Goal: Information Seeking & Learning: Learn about a topic

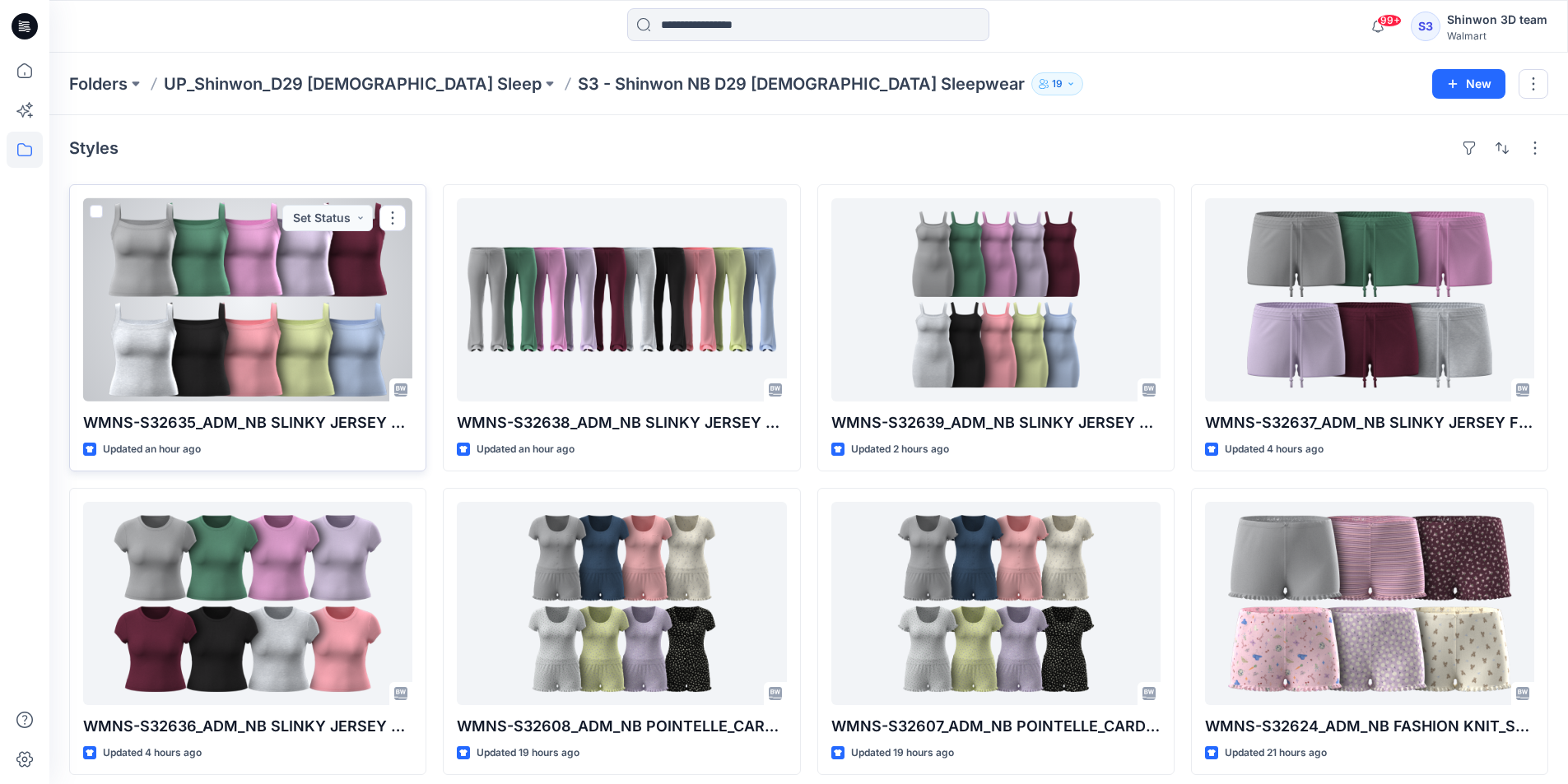
click at [279, 249] on div at bounding box center [248, 300] width 329 height 204
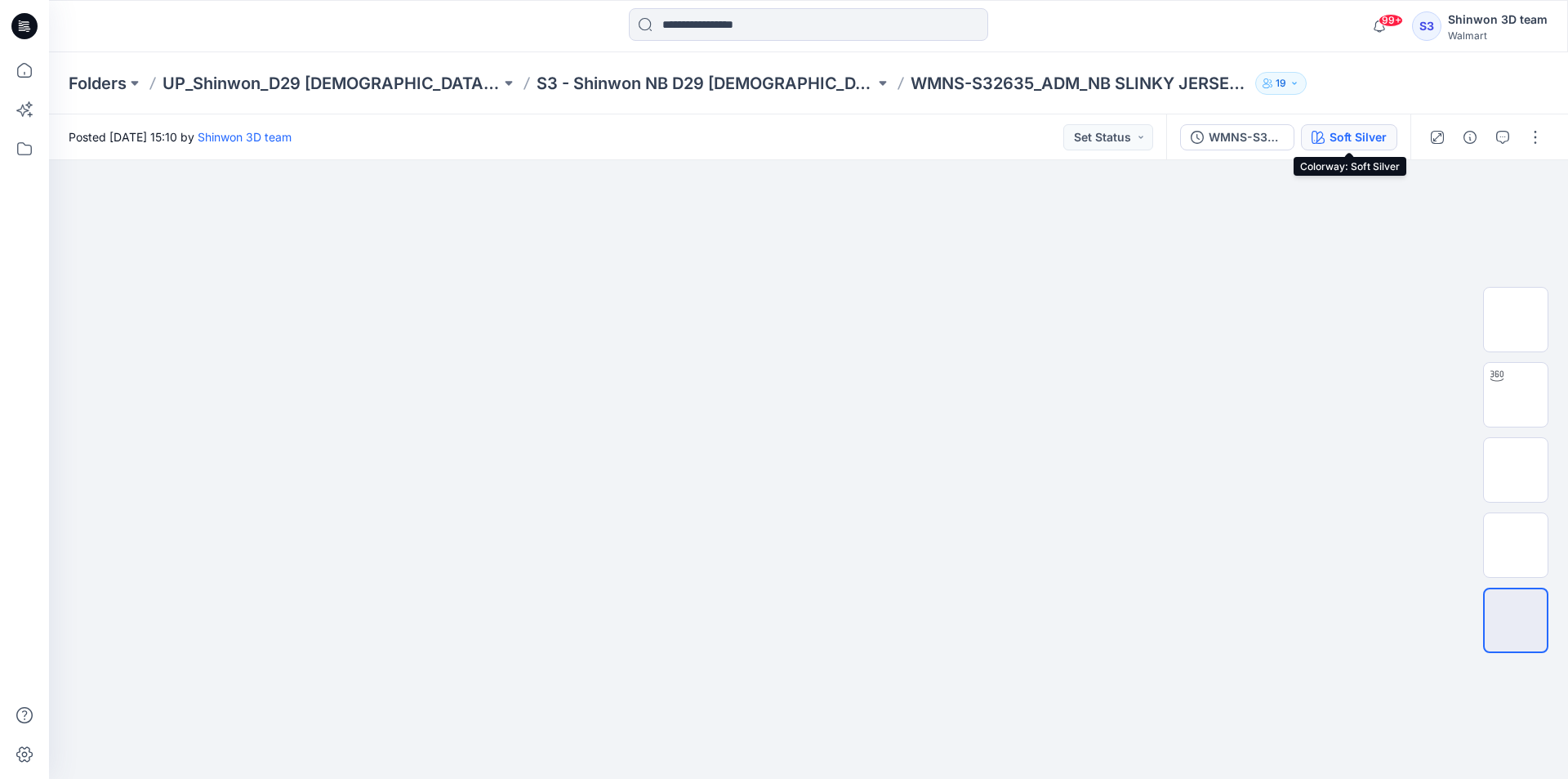
click at [1331, 134] on div "Soft Silver" at bounding box center [1358, 137] width 57 height 18
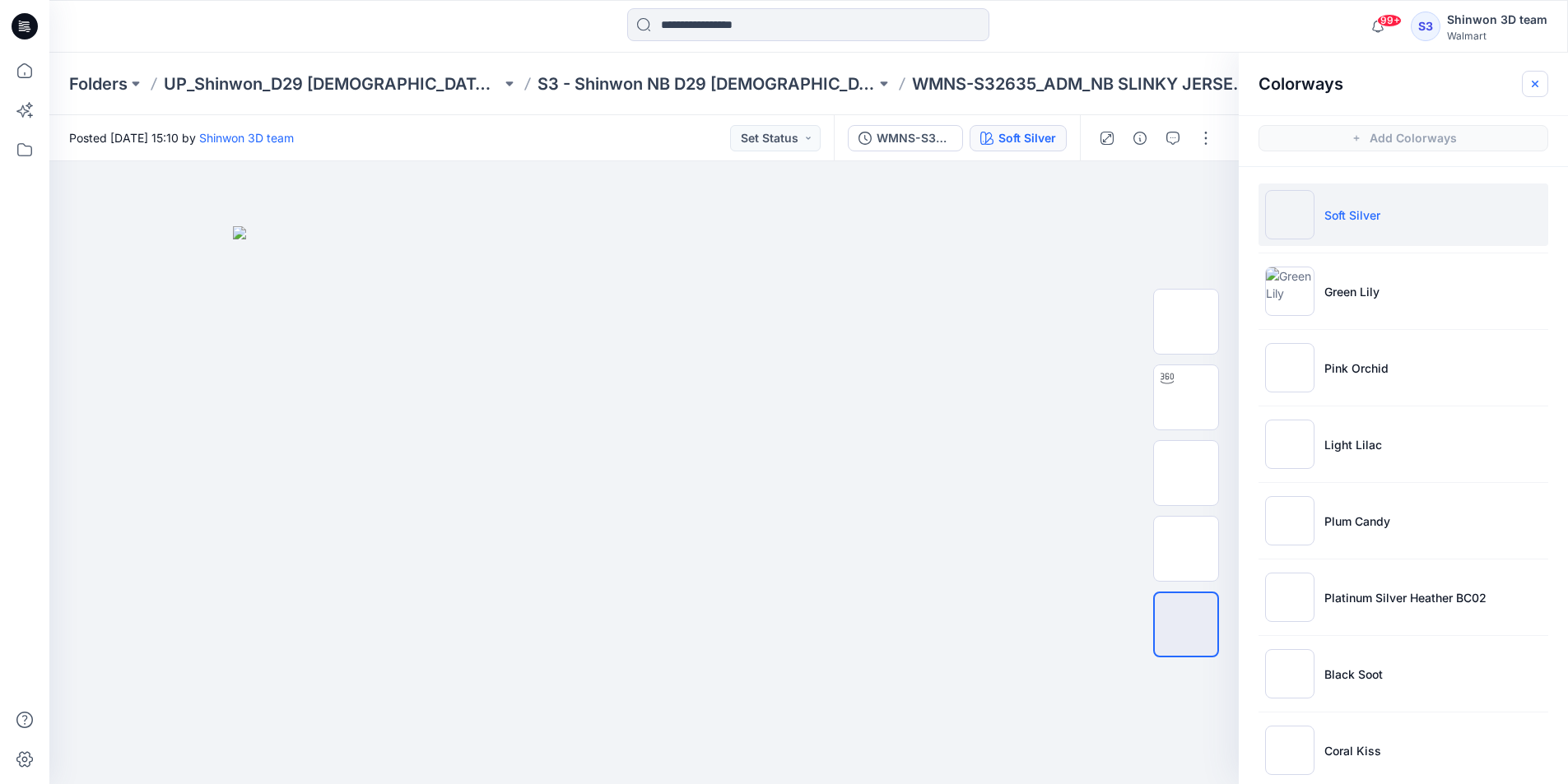
click at [1544, 85] on button "button" at bounding box center [1535, 83] width 26 height 26
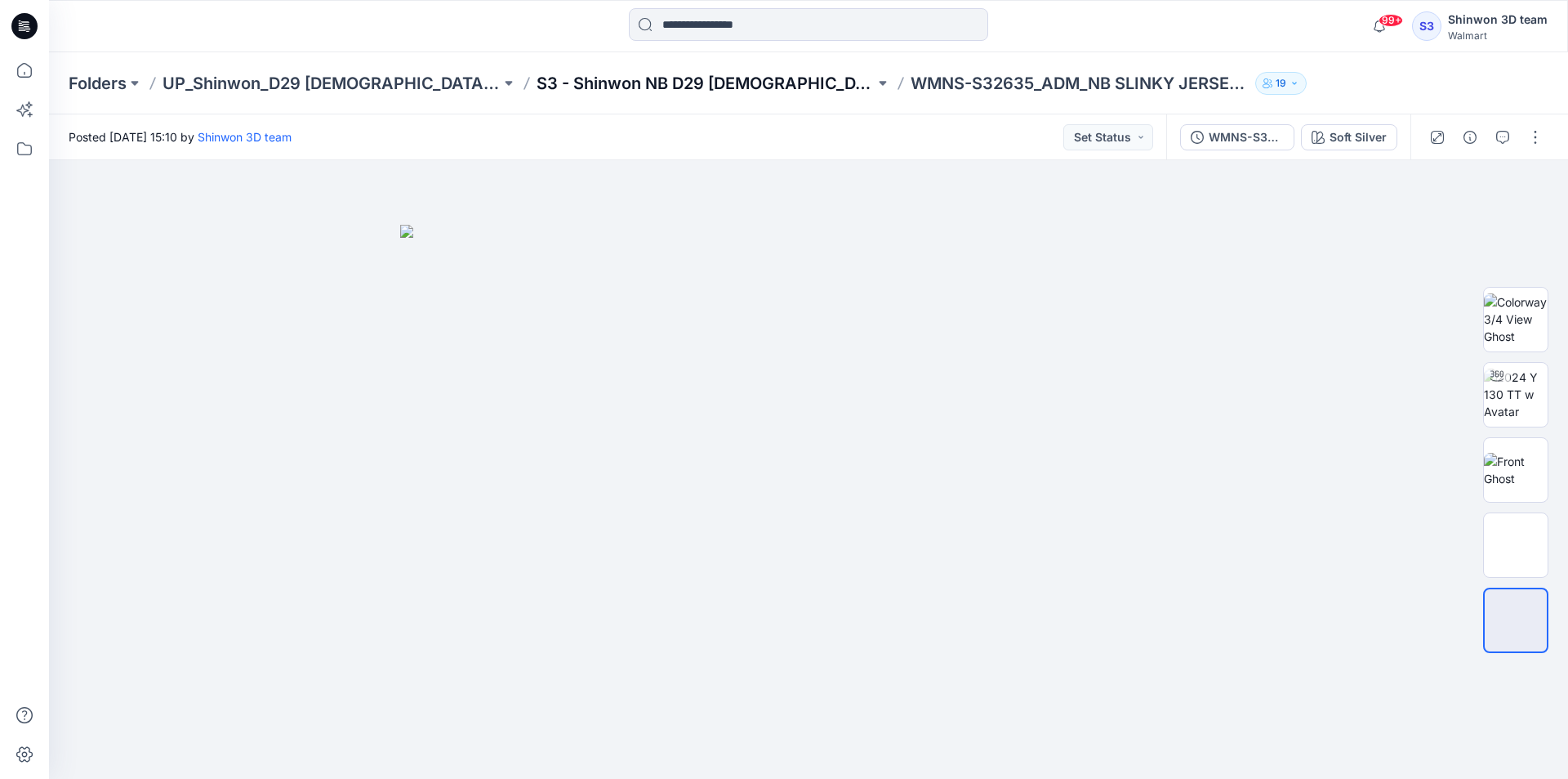
click at [638, 85] on p "S3 - Shinwon NB D29 Ladies Sleepwear" at bounding box center [706, 84] width 338 height 23
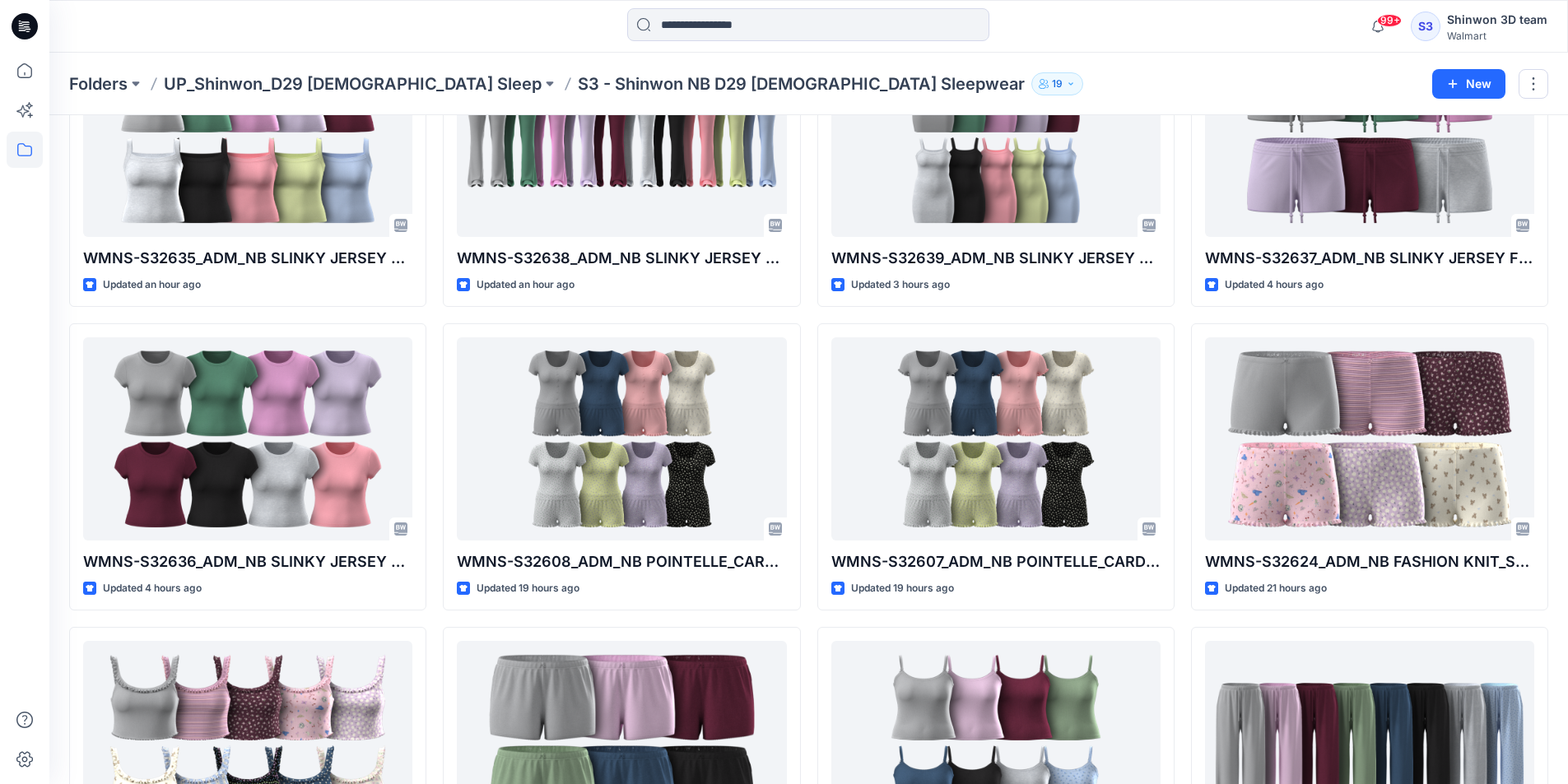
scroll to position [166, 0]
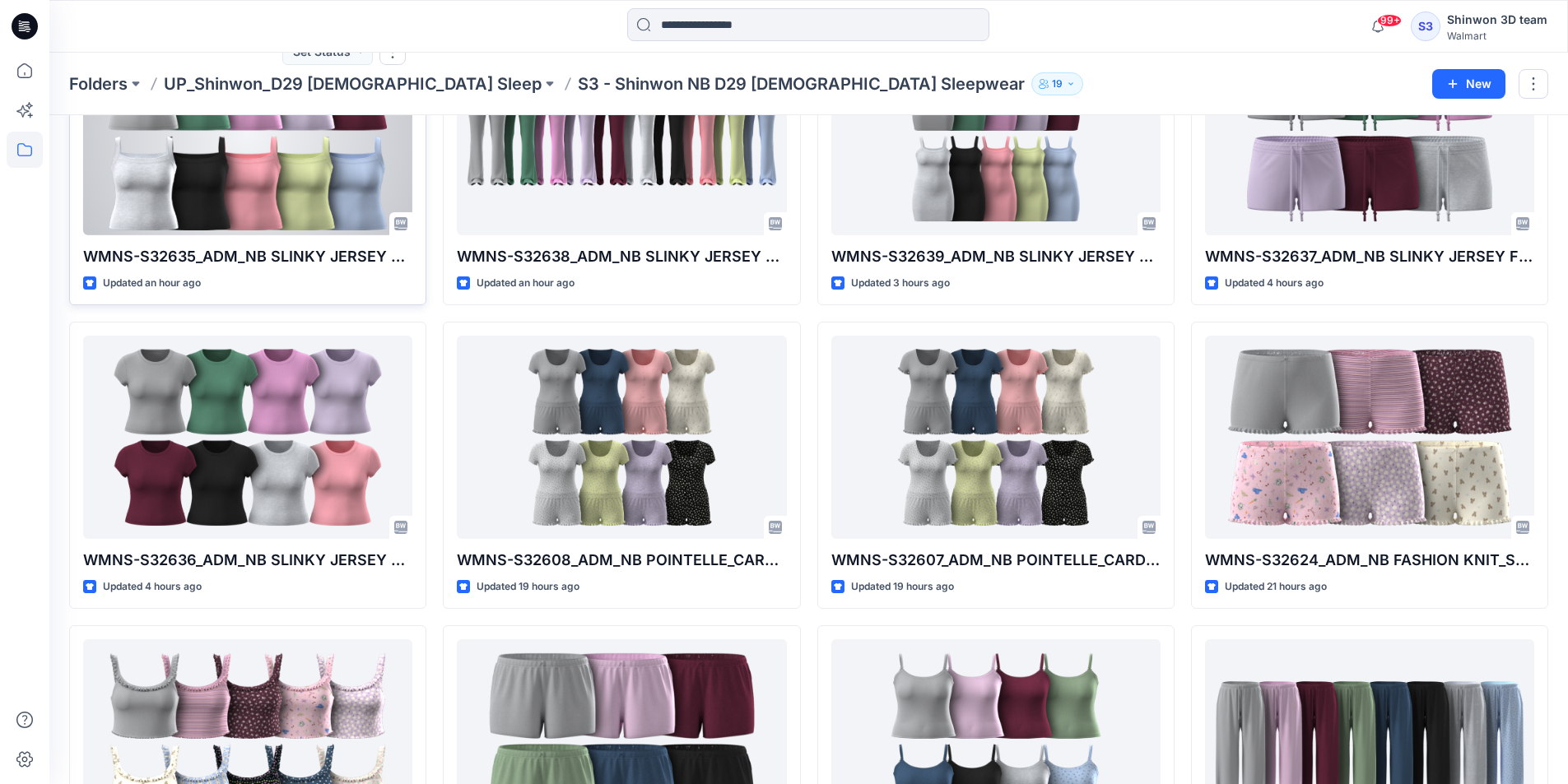
click at [167, 244] on div "WMNS-S32635_ADM_NB SLINKY JERSEY TANK Updated an hour ago Set Status" at bounding box center [248, 161] width 357 height 287
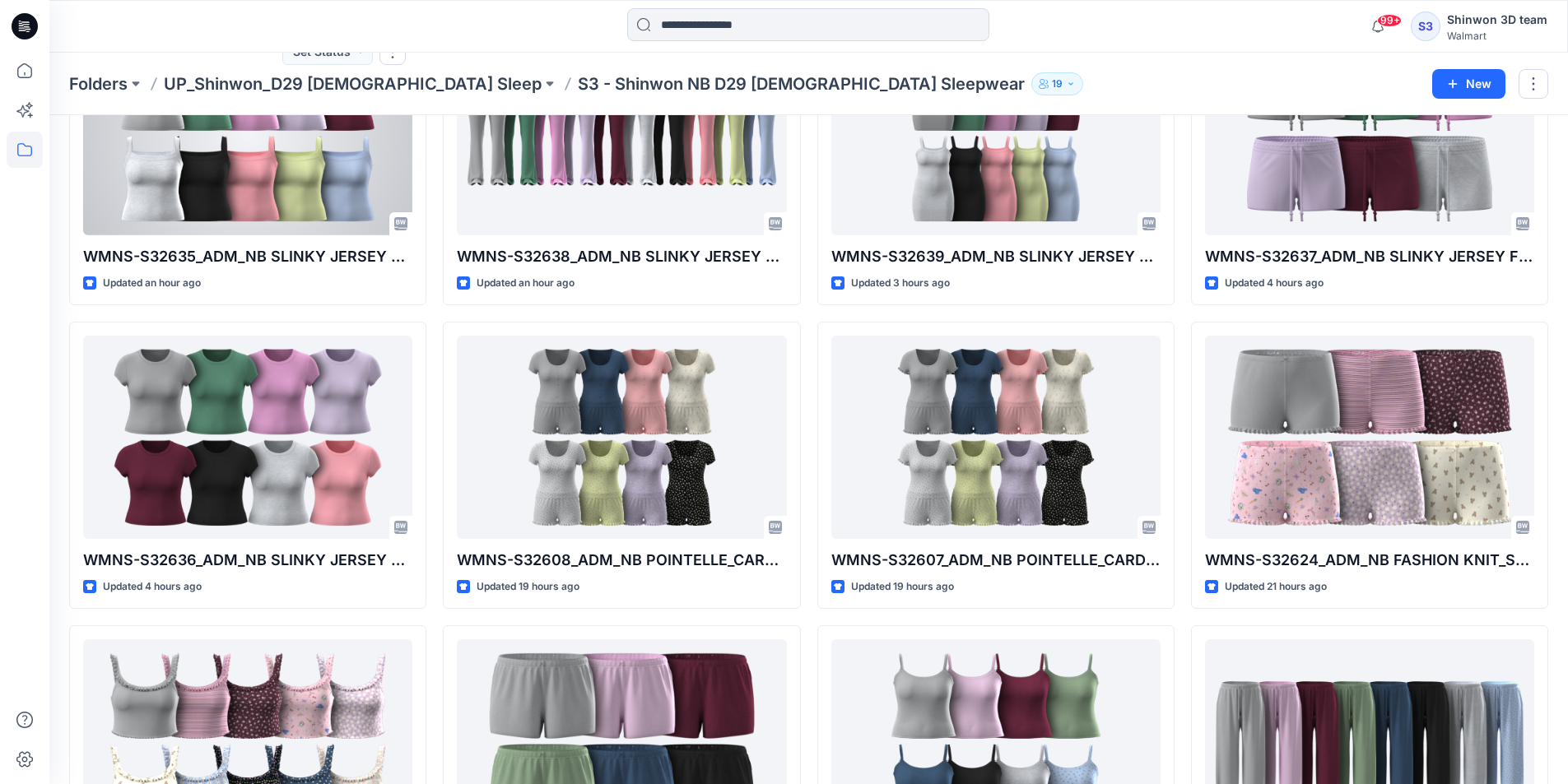
drag, startPoint x: 161, startPoint y: 216, endPoint x: 134, endPoint y: 225, distance: 28.5
click at [161, 215] on div at bounding box center [248, 134] width 329 height 204
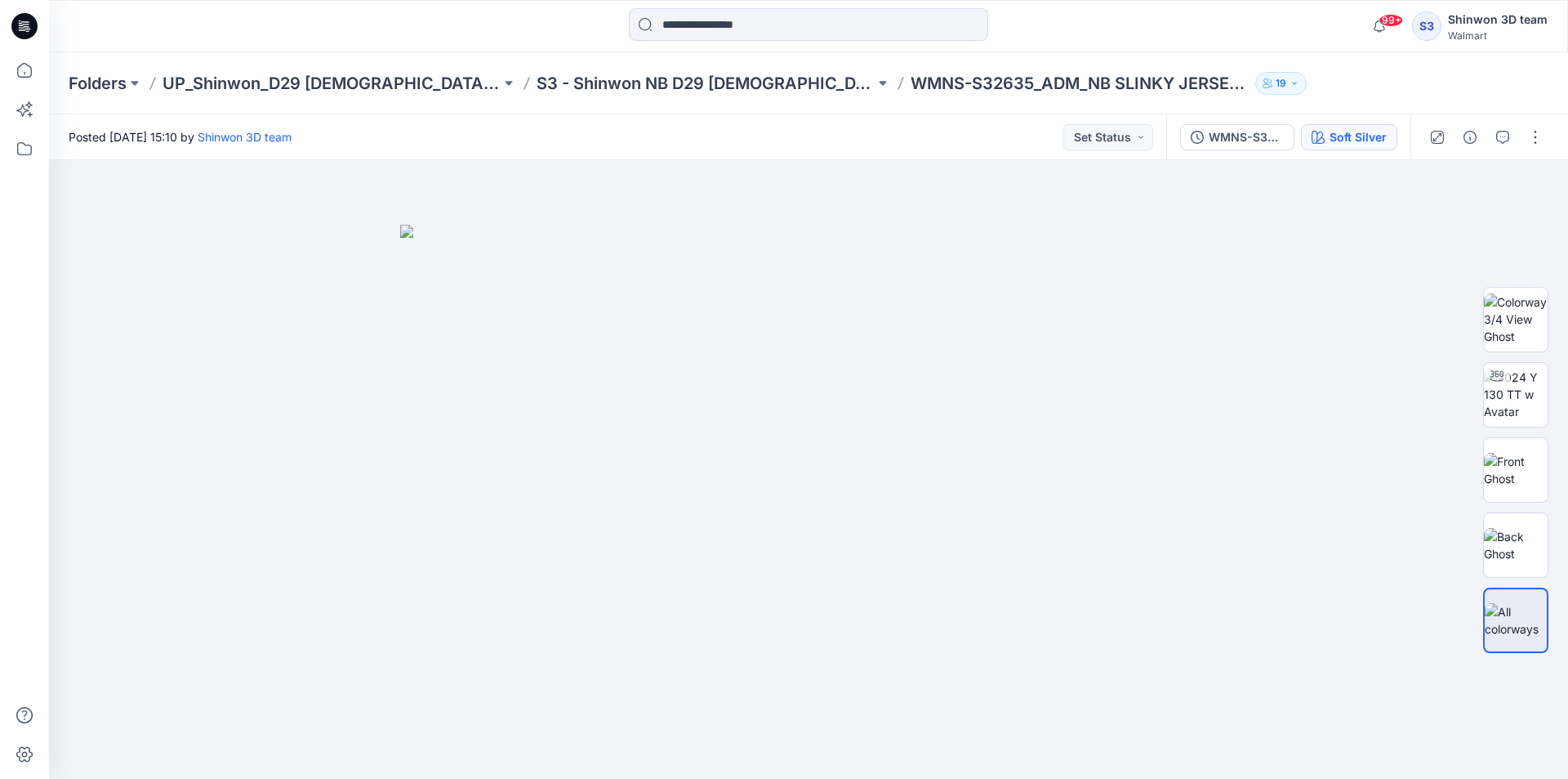
click at [1366, 146] on button "Soft Silver" at bounding box center [1348, 137] width 96 height 26
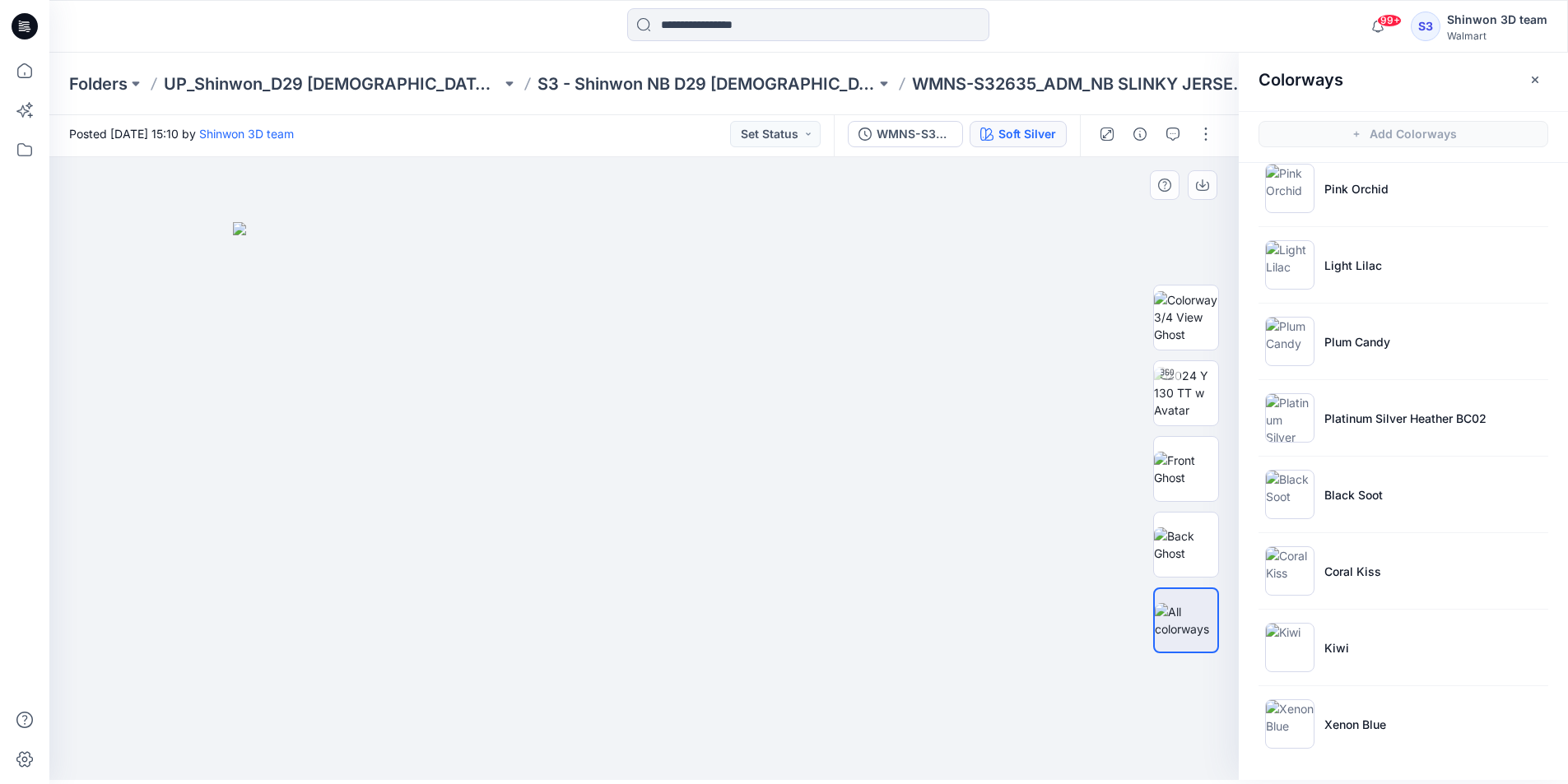
scroll to position [5, 0]
click at [695, 72] on p "S3 - Shinwon NB D29 Ladies Sleepwear" at bounding box center [706, 84] width 337 height 23
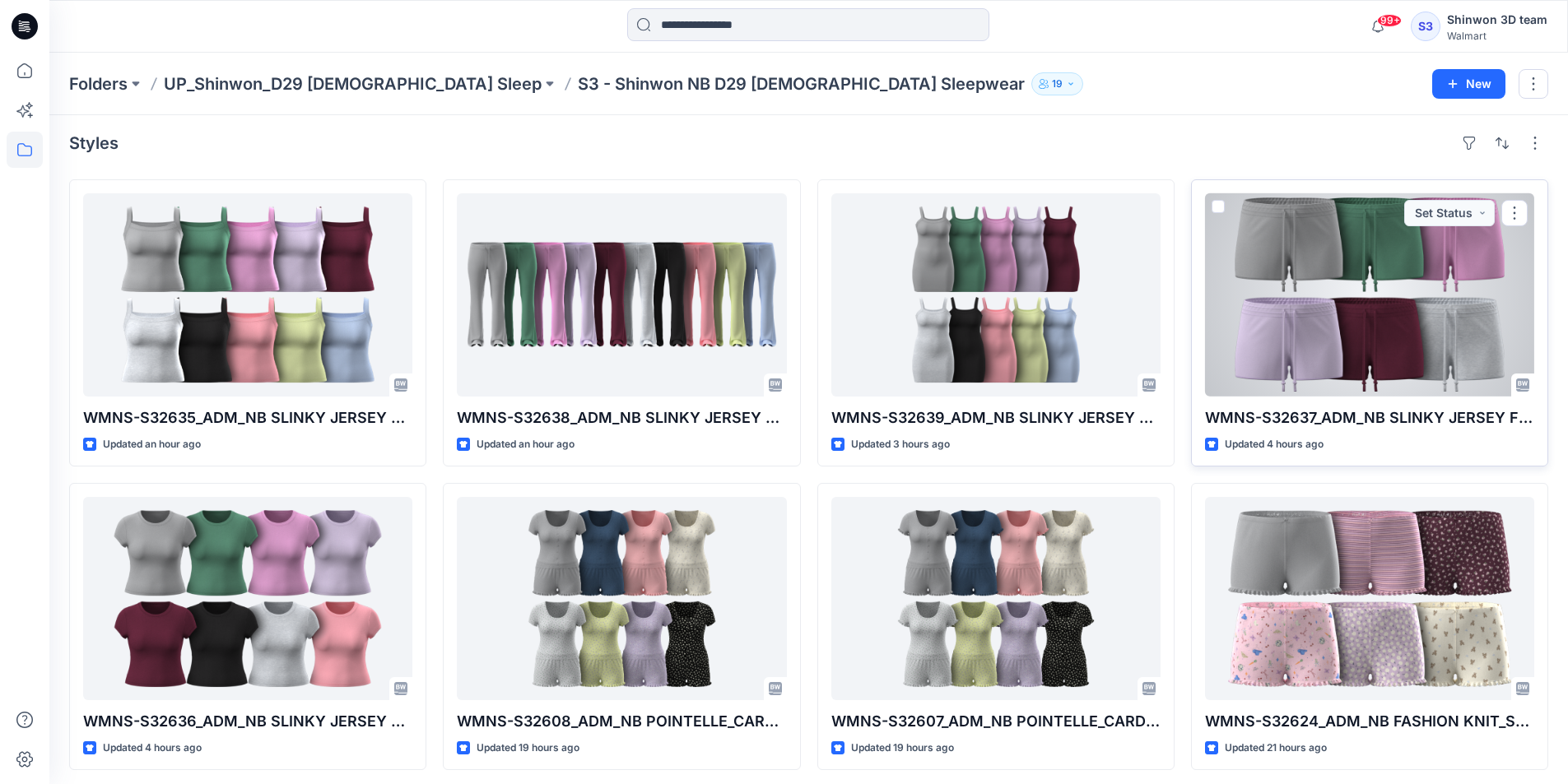
click at [1307, 329] on div at bounding box center [1369, 295] width 329 height 204
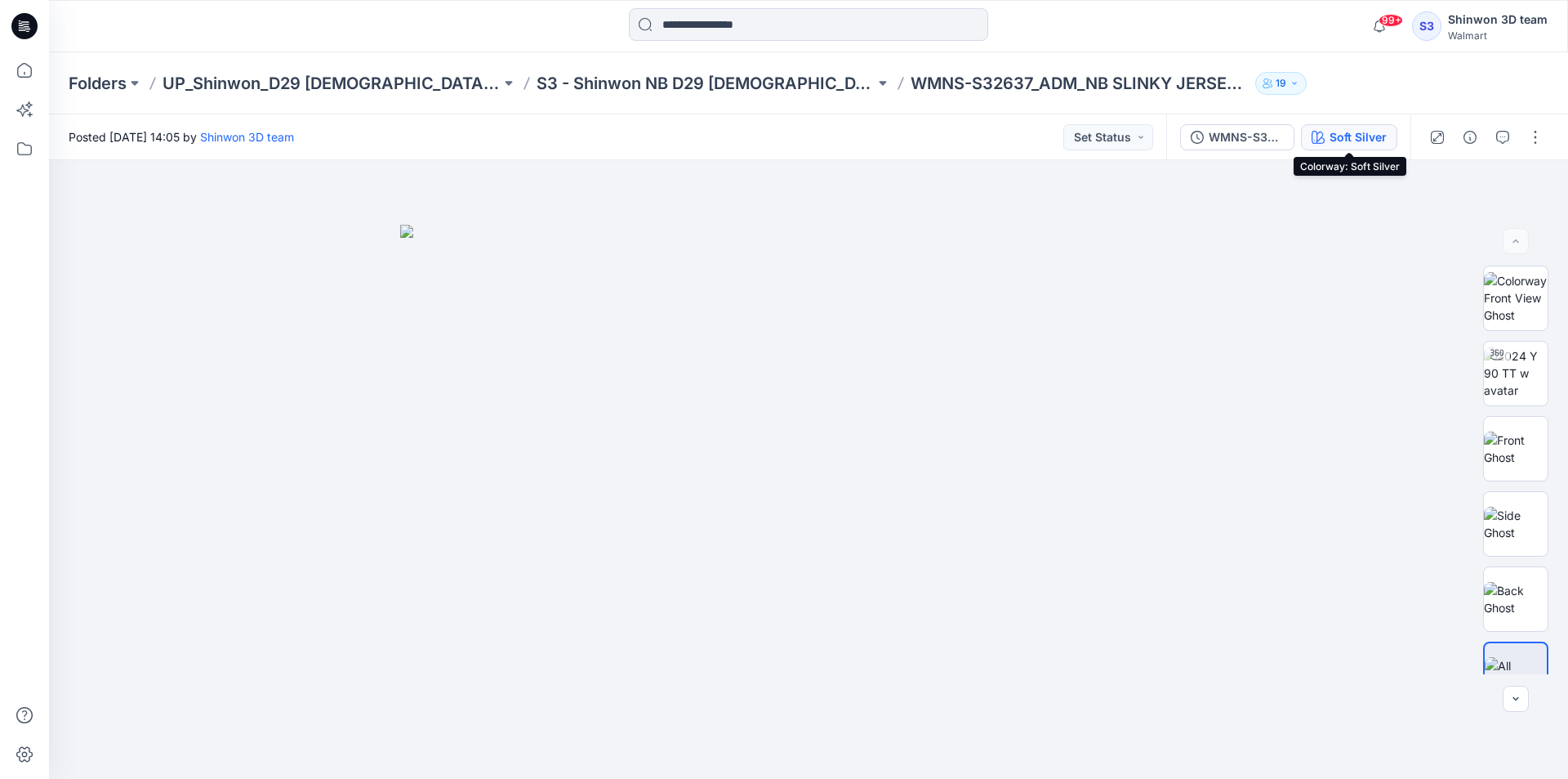
click at [1352, 140] on div "Soft Silver" at bounding box center [1358, 137] width 57 height 18
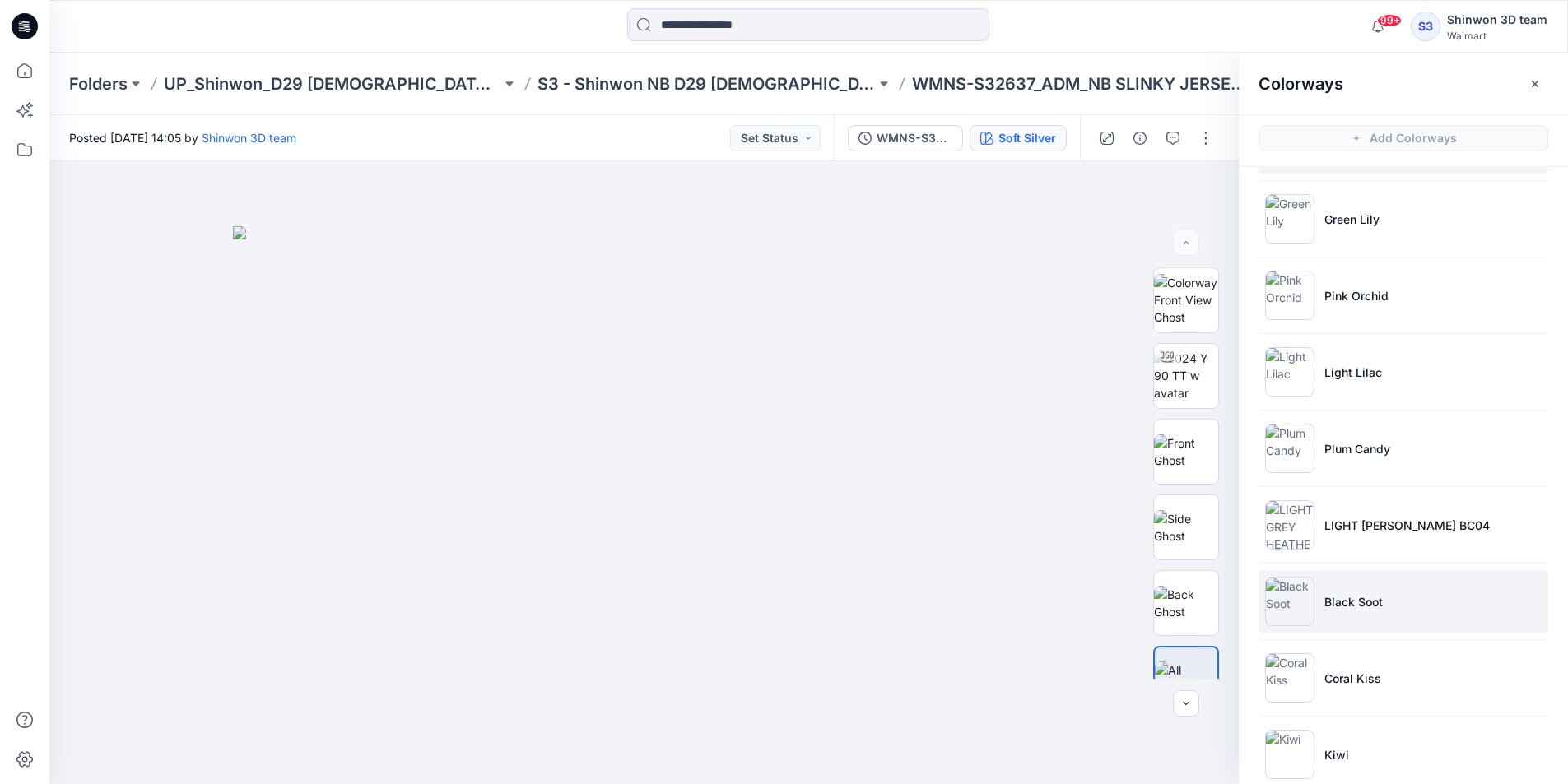
scroll to position [175, 0]
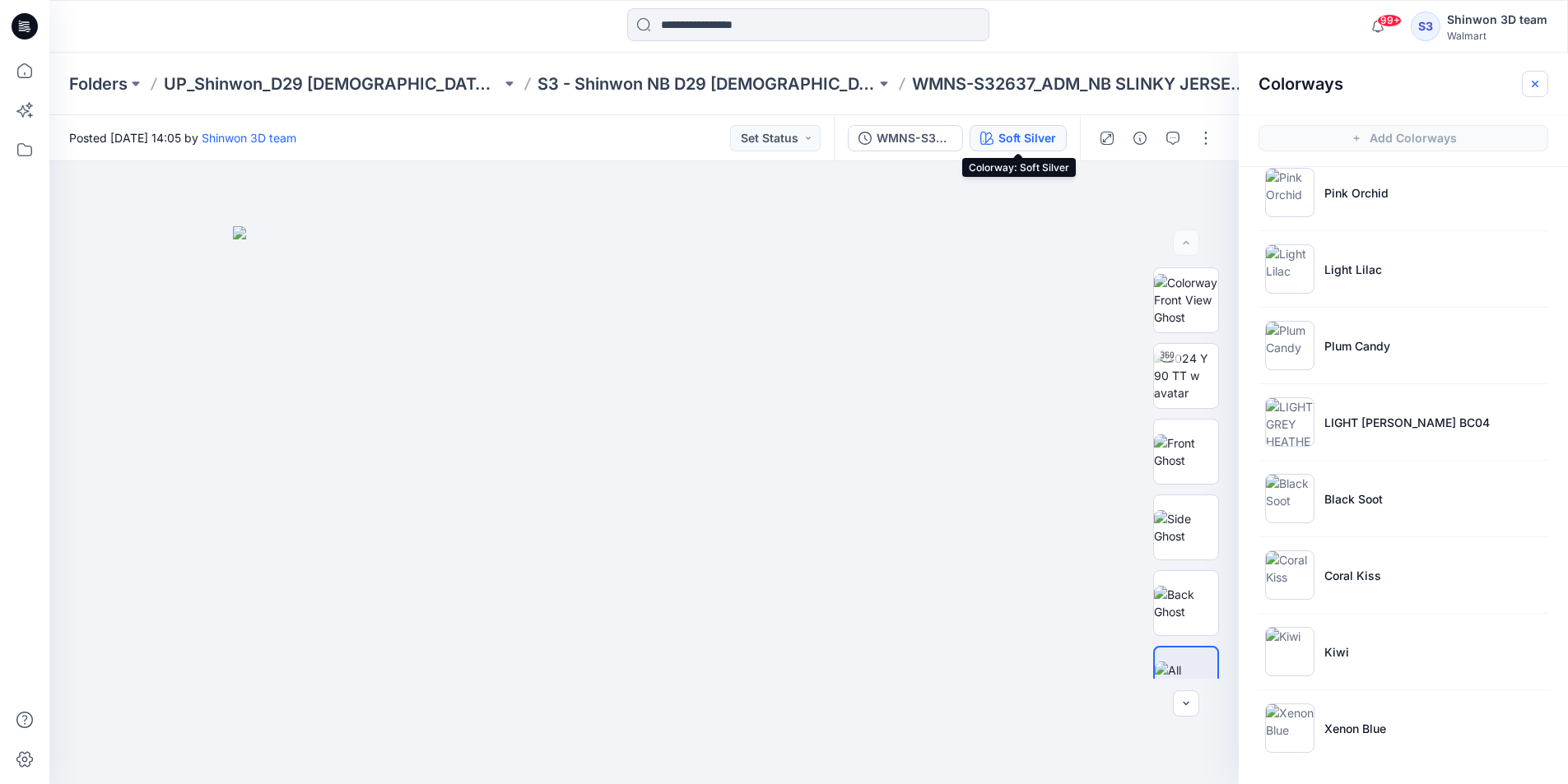
click at [1534, 86] on icon "button" at bounding box center [1534, 83] width 13 height 13
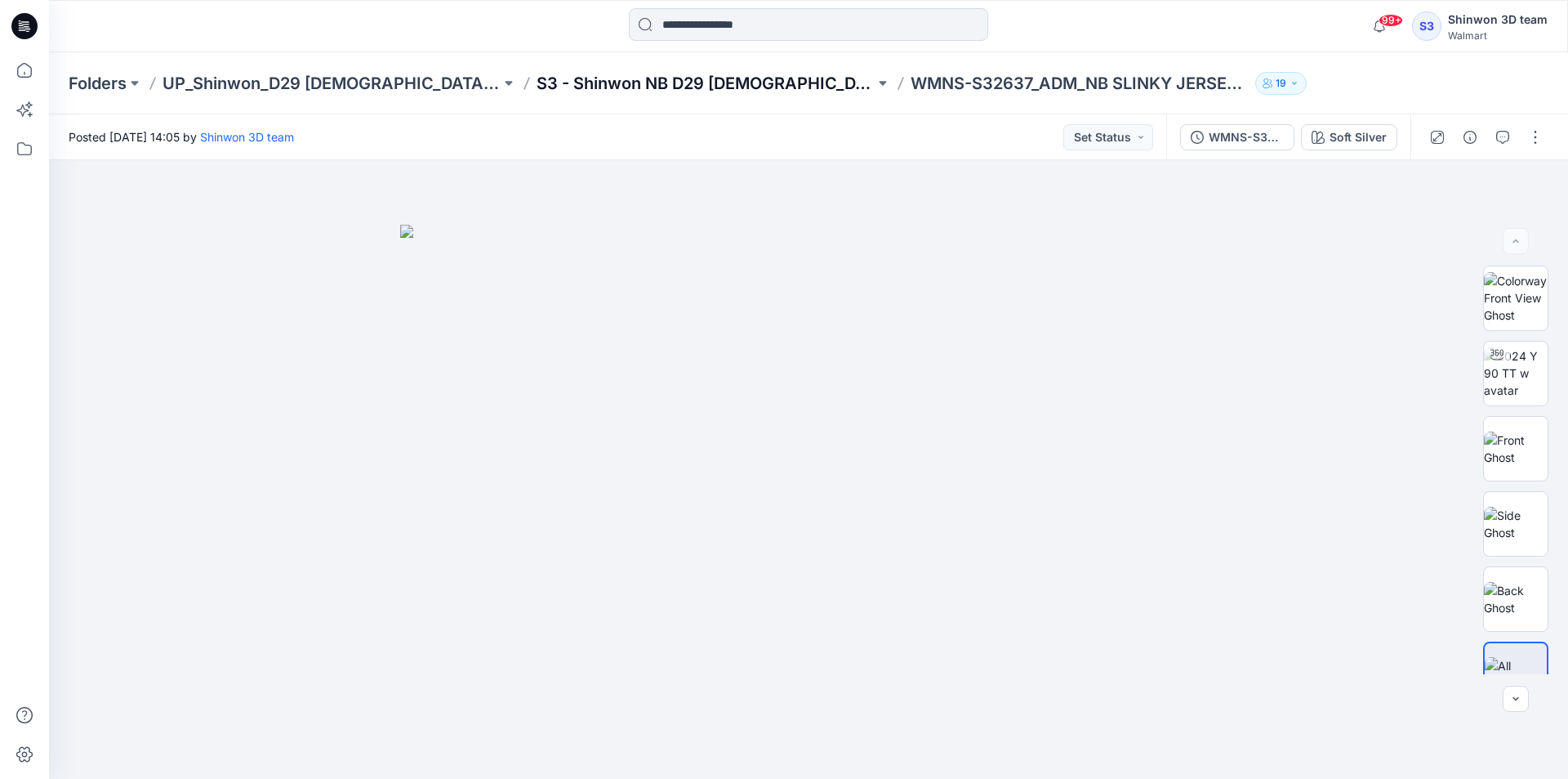
click at [582, 89] on p "S3 - Shinwon NB D29 Ladies Sleepwear" at bounding box center [706, 84] width 338 height 23
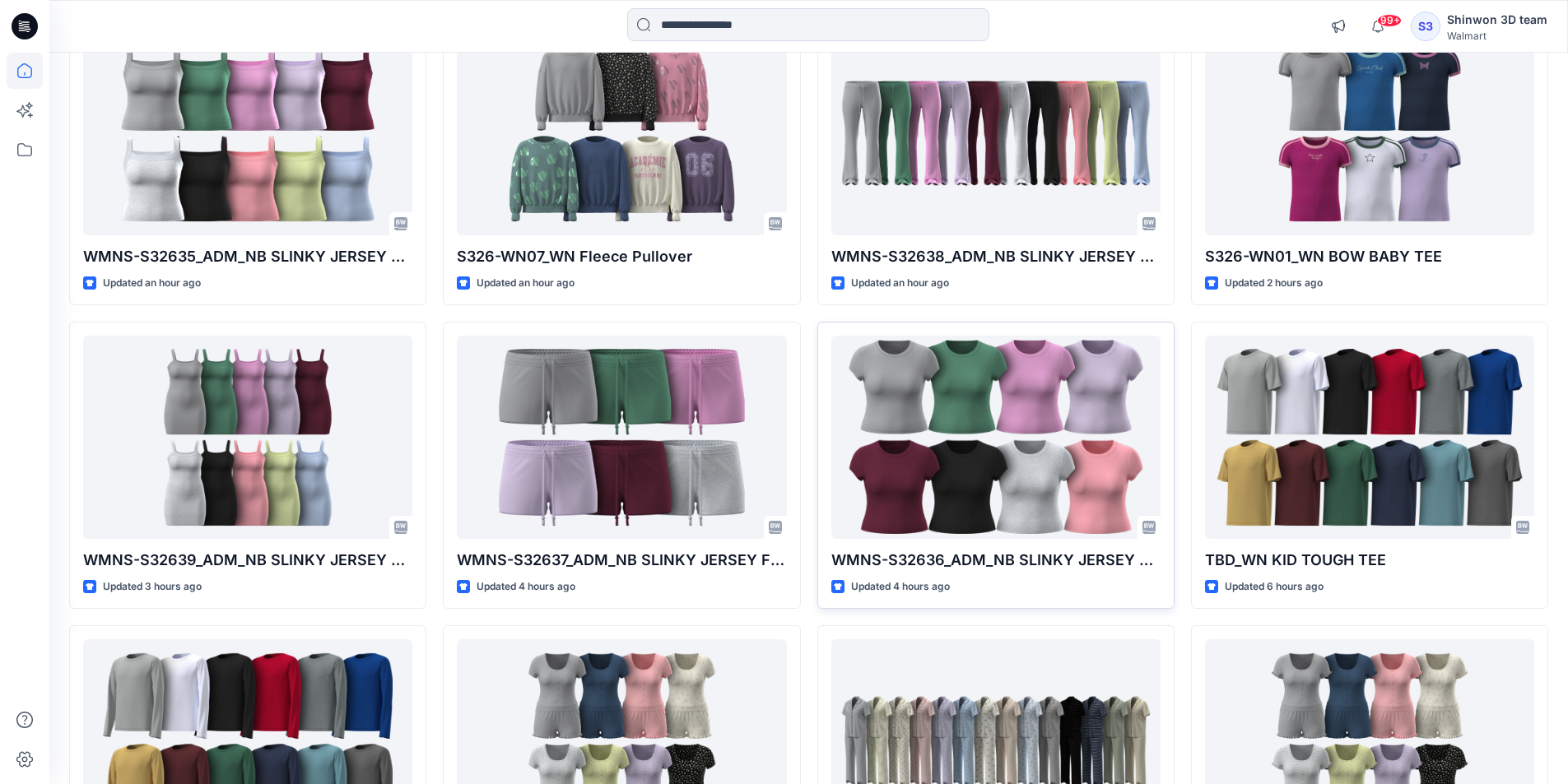
scroll to position [996, 0]
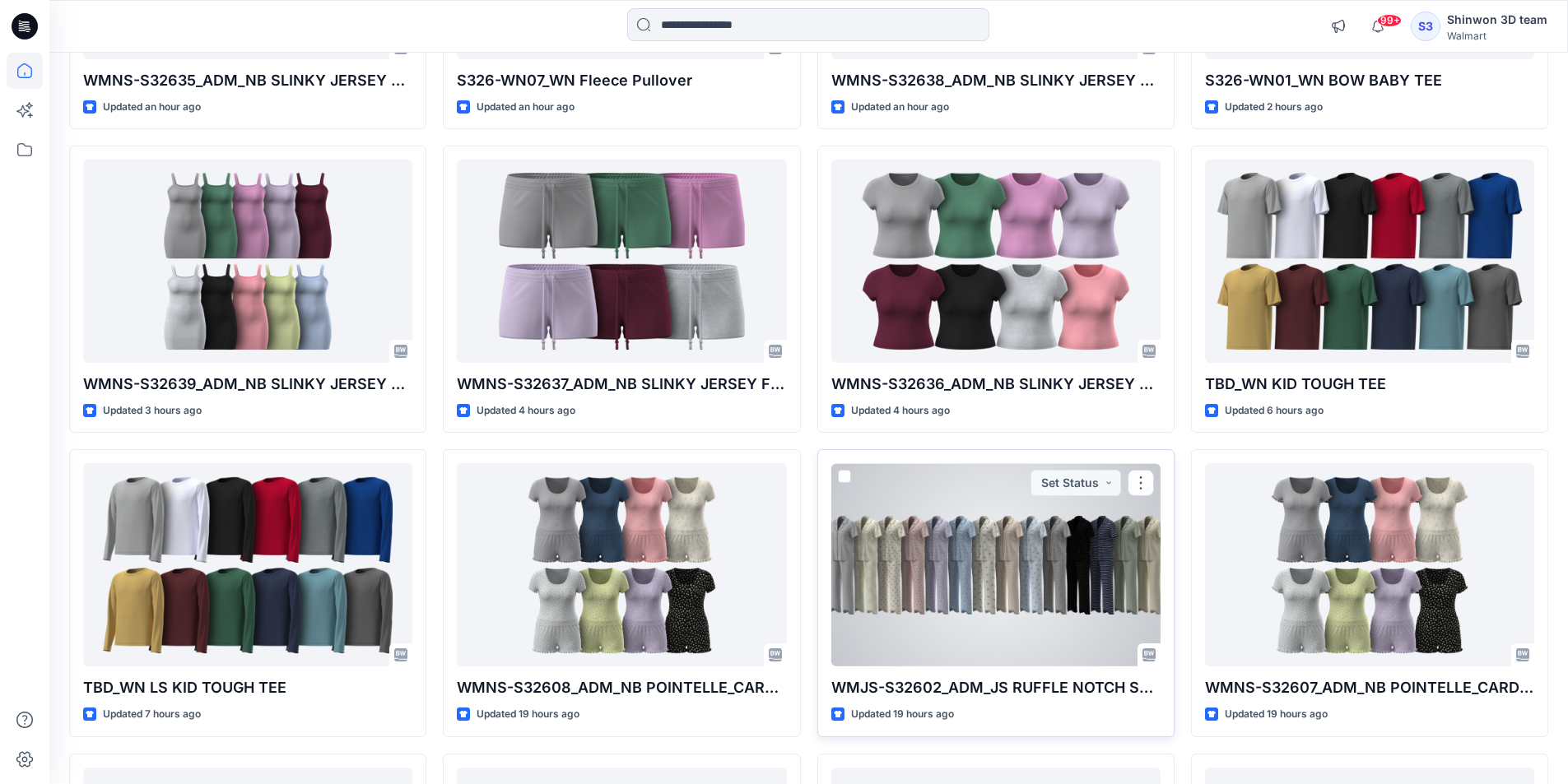
click at [950, 589] on div at bounding box center [996, 565] width 329 height 204
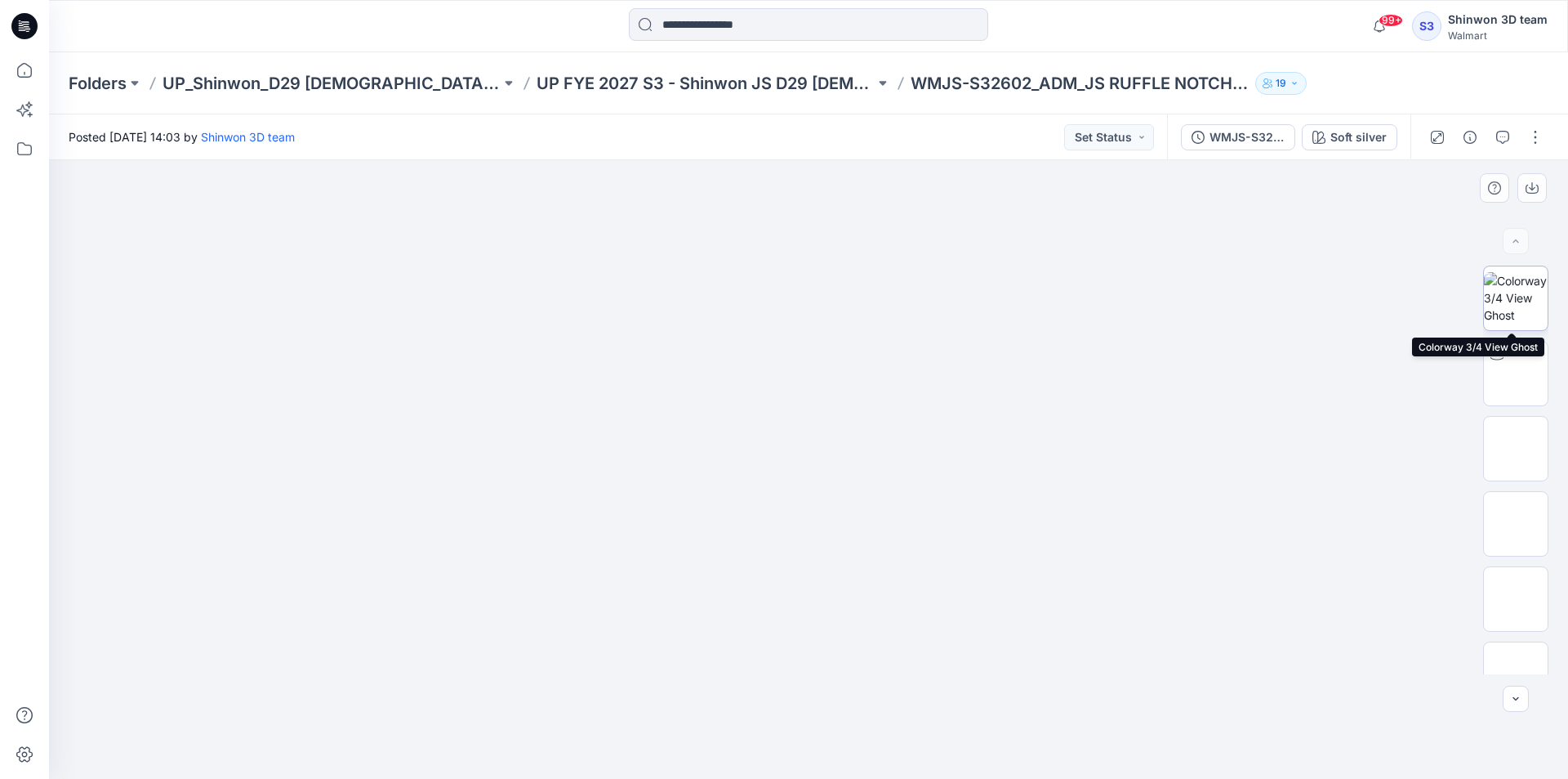
click at [1510, 297] on img at bounding box center [1516, 298] width 64 height 52
click at [1511, 291] on img at bounding box center [1516, 298] width 62 height 52
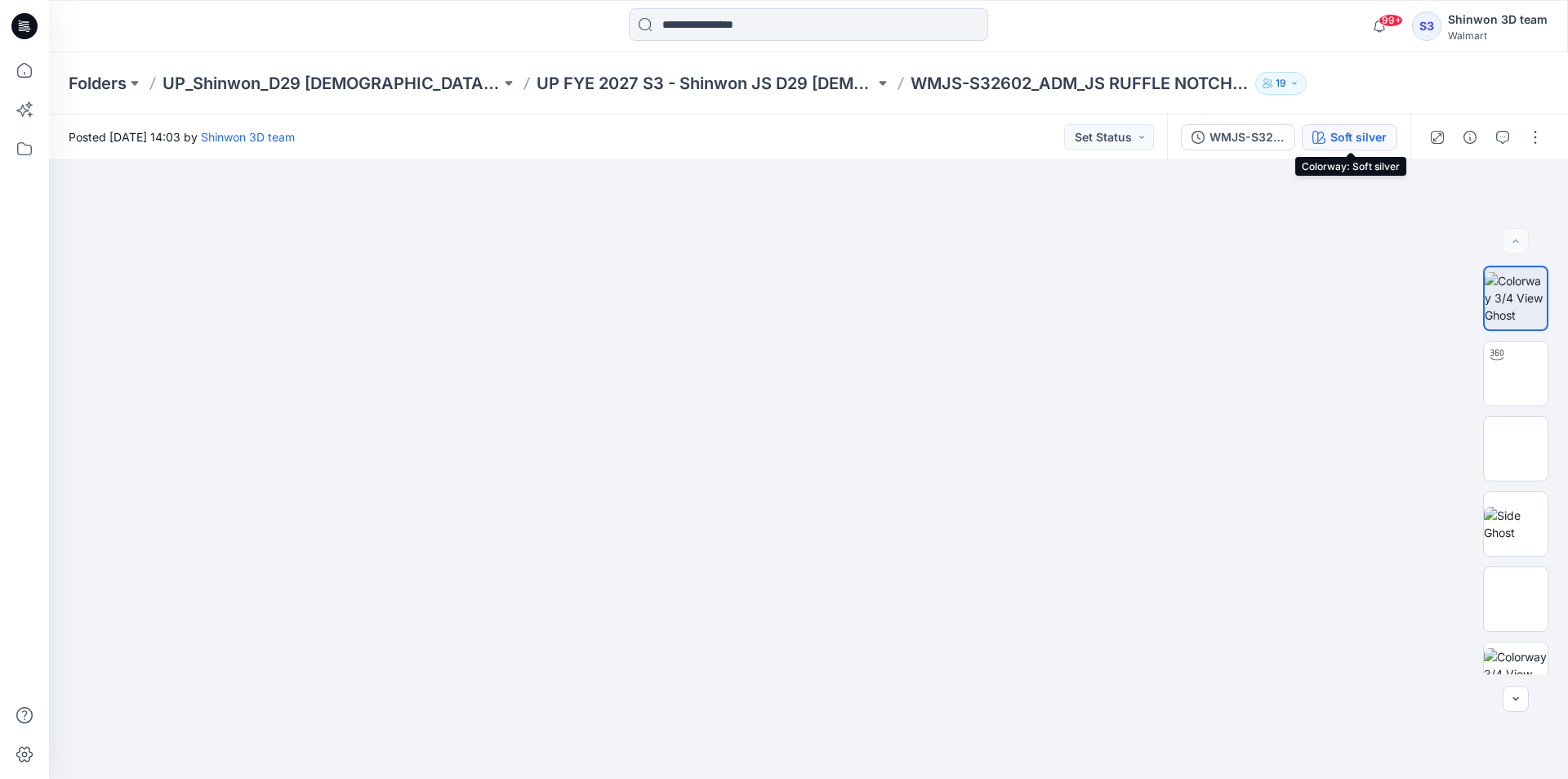
click at [1348, 146] on button "Soft silver" at bounding box center [1349, 137] width 95 height 26
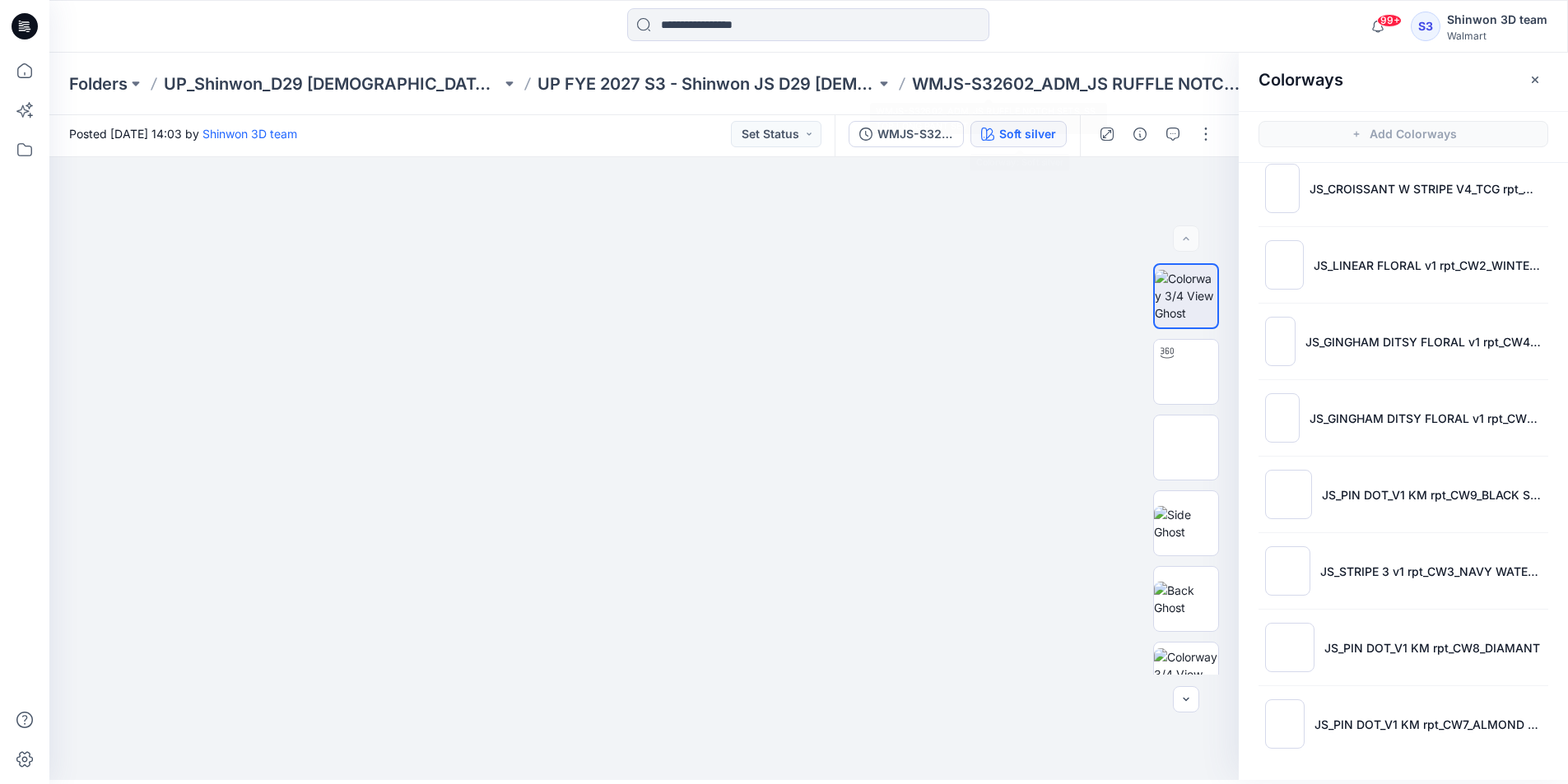
scroll to position [5, 0]
